Goal: Information Seeking & Learning: Learn about a topic

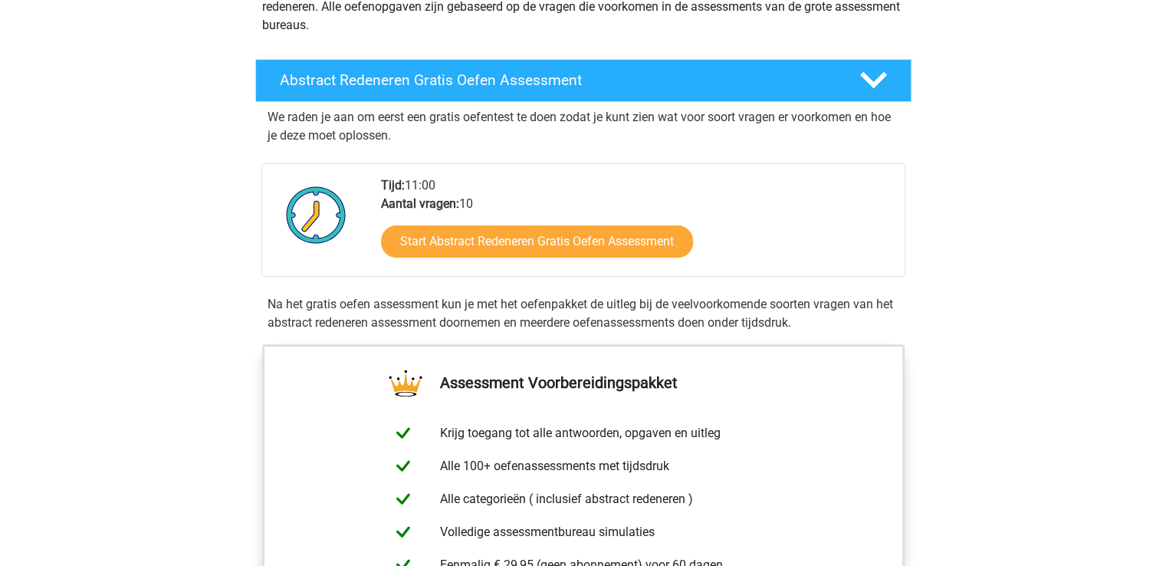
scroll to position [225, 0]
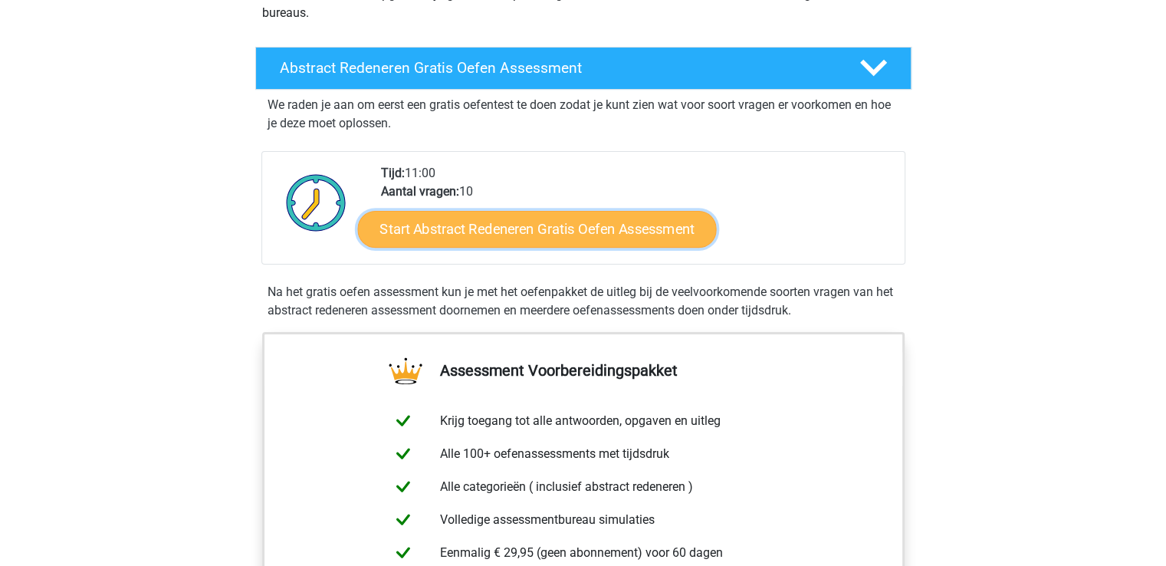
click at [494, 231] on link "Start Abstract Redeneren Gratis Oefen Assessment" at bounding box center [536, 228] width 359 height 37
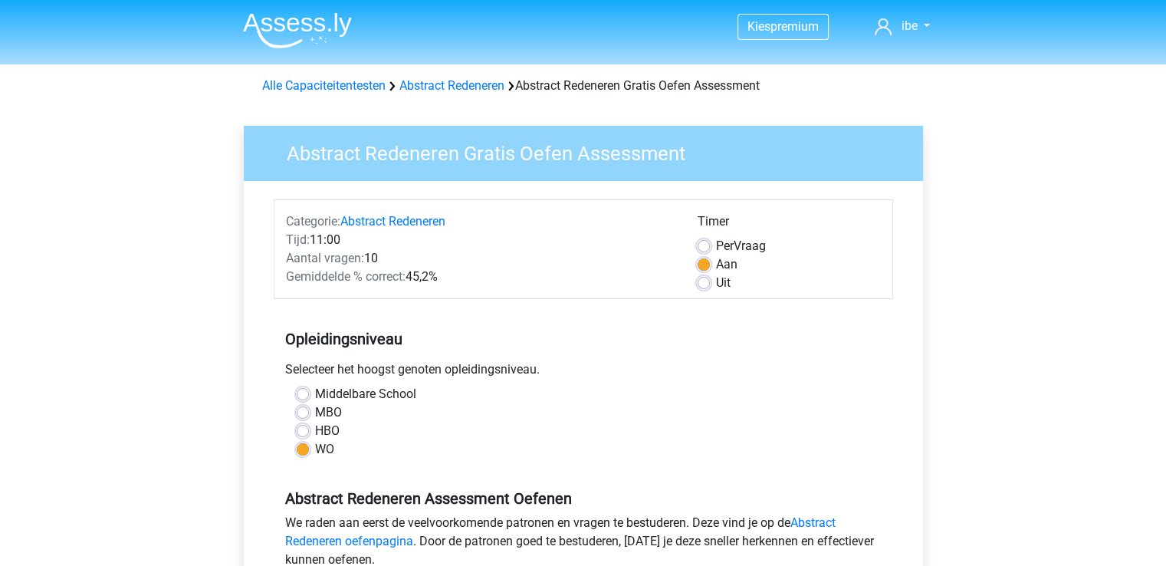
click at [716, 286] on label "Uit" at bounding box center [723, 283] width 15 height 18
click at [701, 286] on input "Uit" at bounding box center [703, 281] width 12 height 15
radio input "true"
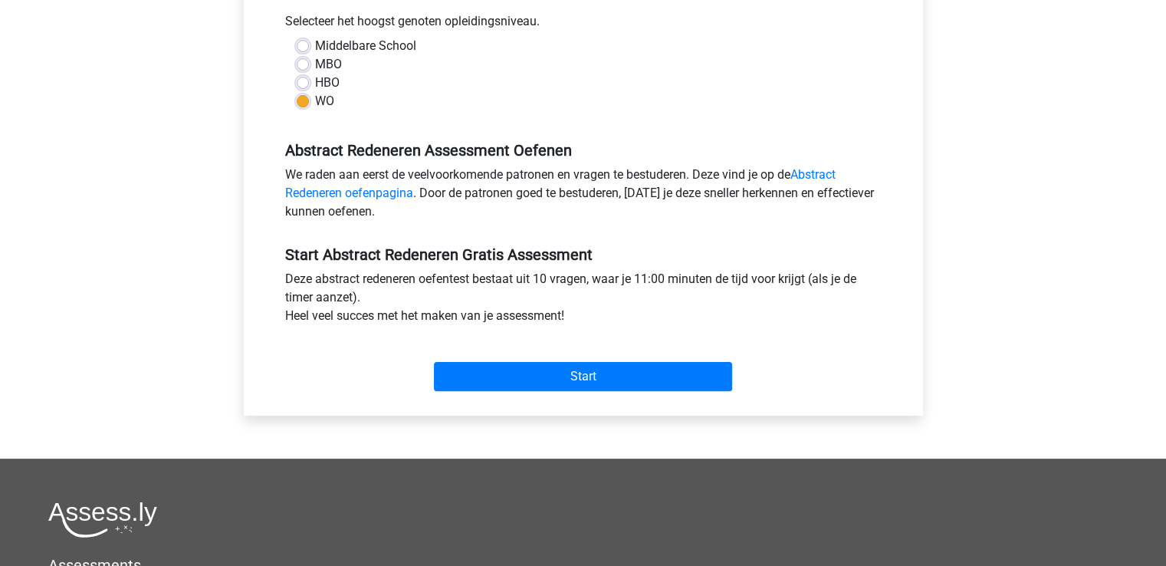
scroll to position [353, 0]
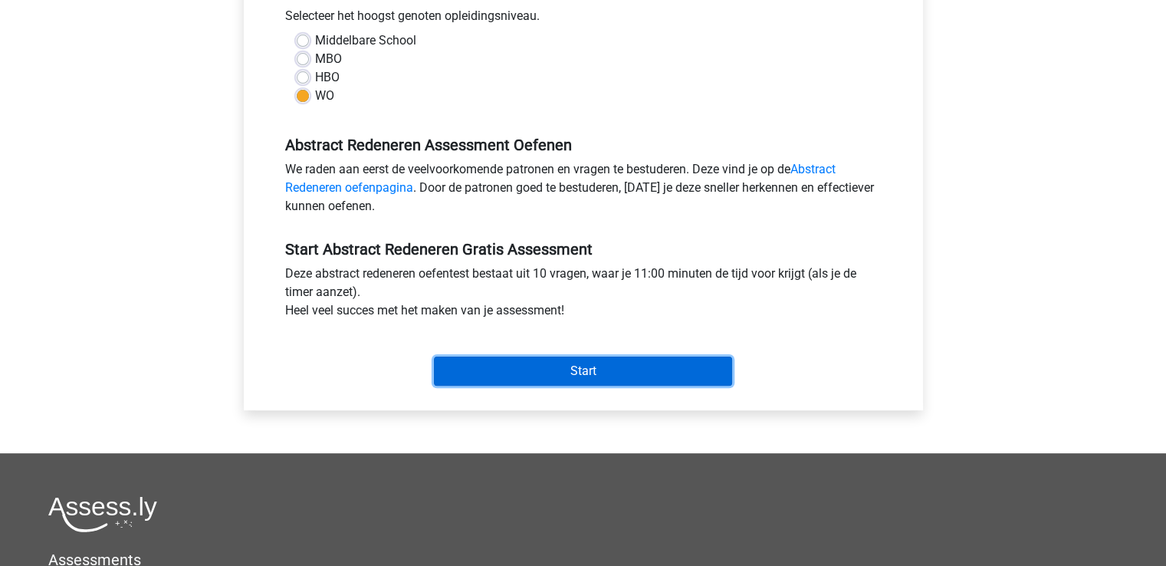
click at [609, 374] on input "Start" at bounding box center [583, 370] width 298 height 29
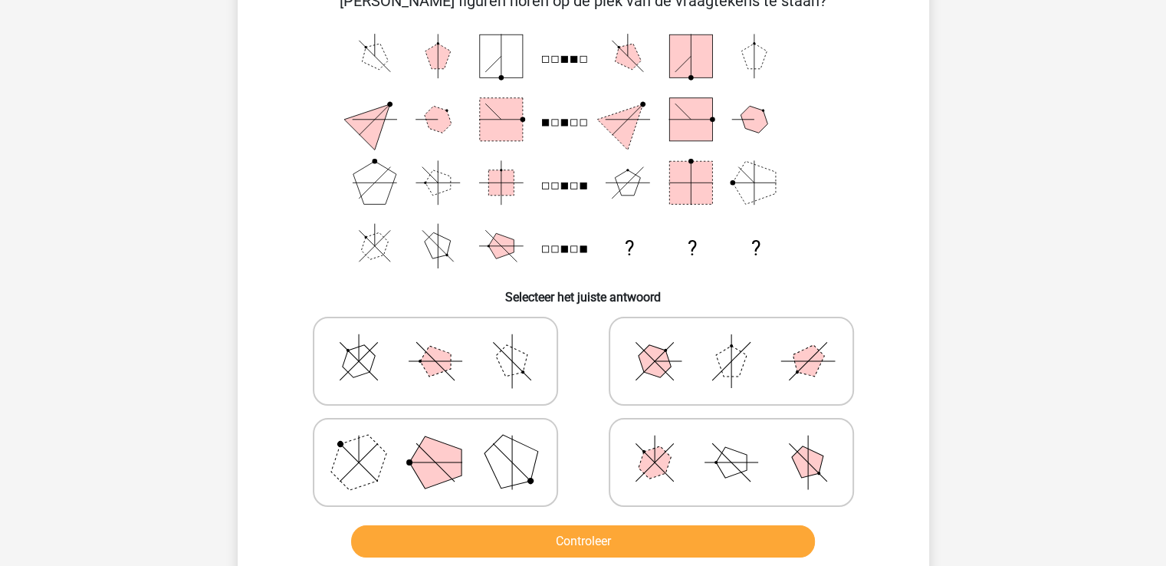
scroll to position [97, 0]
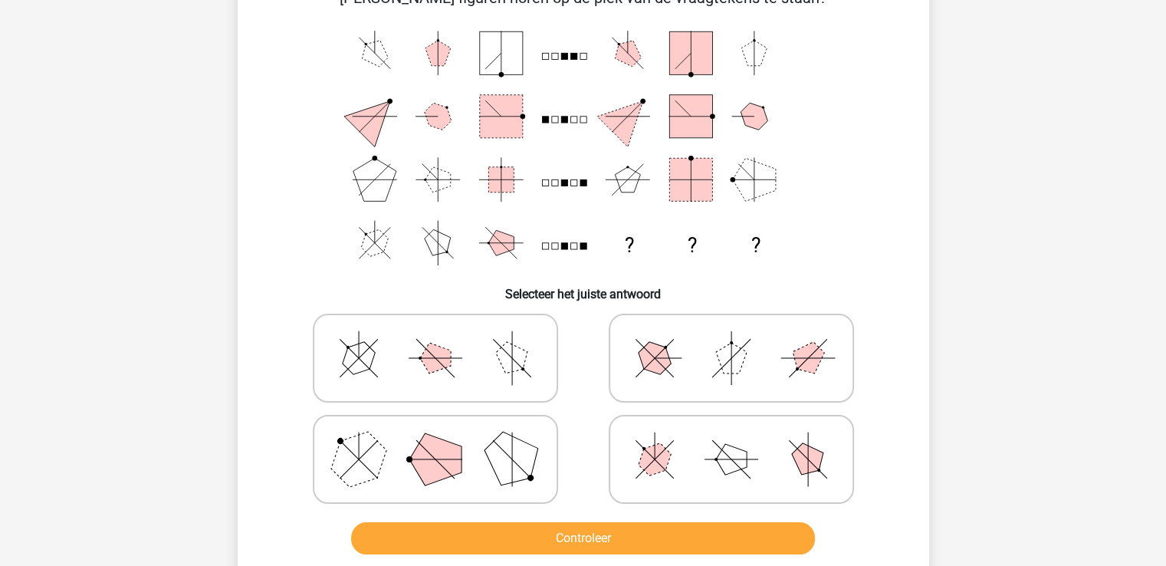
click at [492, 468] on icon at bounding box center [435, 459] width 230 height 77
click at [445, 440] on input "radio" at bounding box center [440, 435] width 10 height 10
radio input "true"
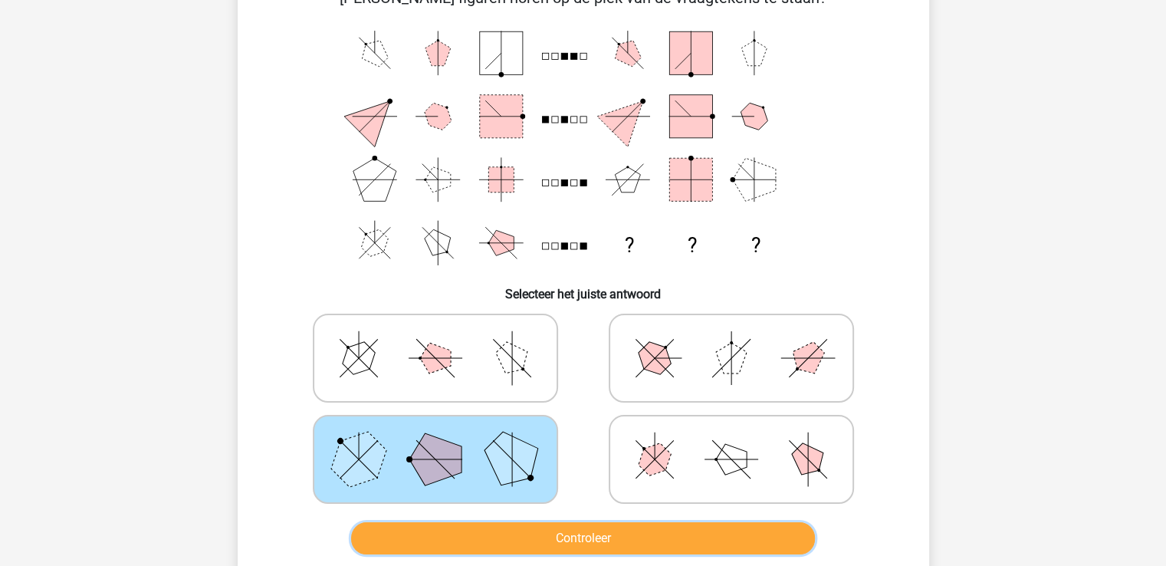
click at [559, 545] on button "Controleer" at bounding box center [583, 538] width 464 height 32
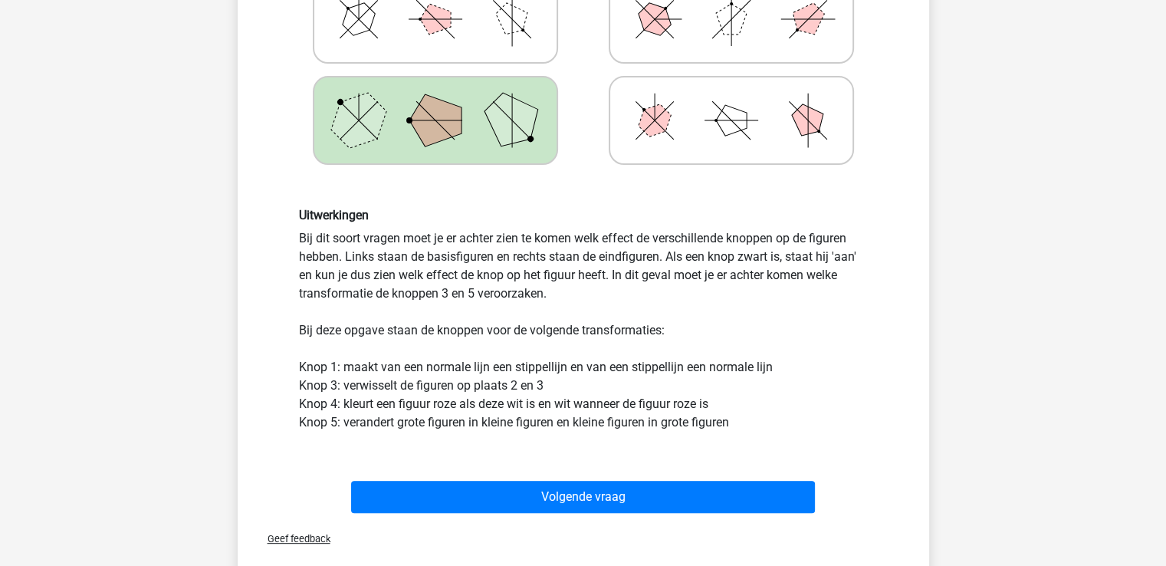
scroll to position [457, 0]
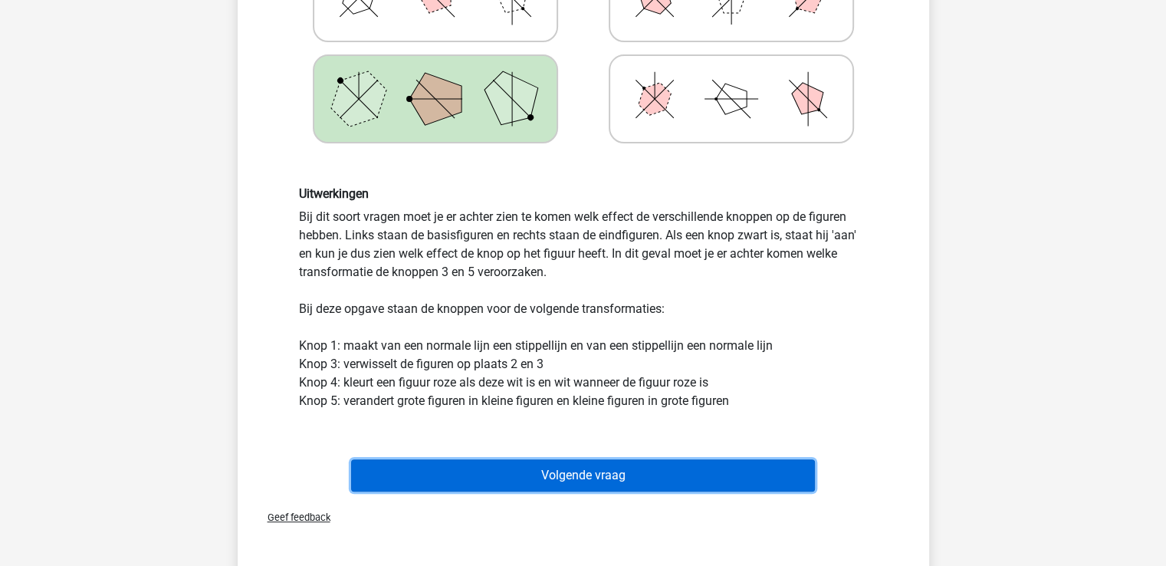
click at [374, 466] on button "Volgende vraag" at bounding box center [583, 475] width 464 height 32
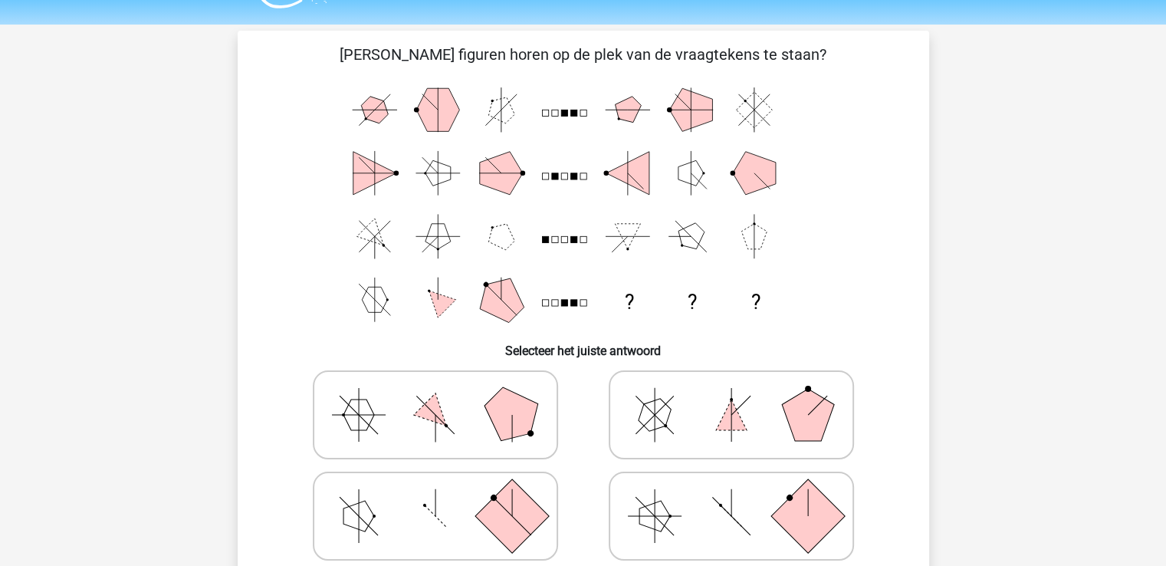
scroll to position [37, 0]
